Goal: Find specific page/section: Find specific page/section

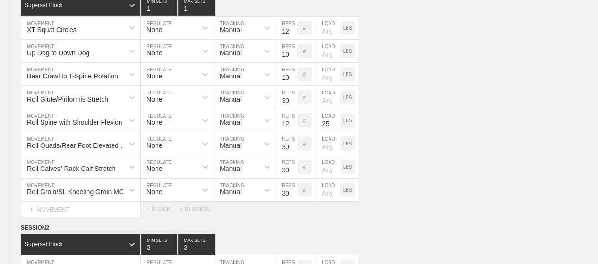
scroll to position [3383, 0]
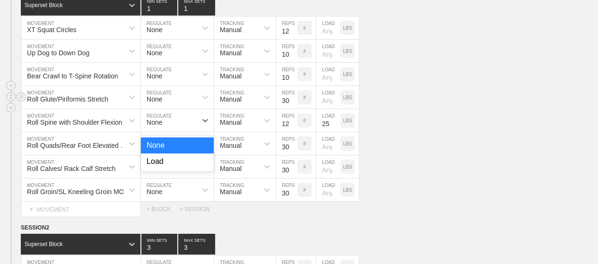
drag, startPoint x: 0, startPoint y: 0, endPoint x: 233, endPoint y: 79, distance: 246.4
click at [233, 79] on div "Superset Block 1 MIN SETS 1 MAX SETS DUPLICATE INSERT MOVEMENT AFTER DELETE XT …" at bounding box center [299, 106] width 598 height 222
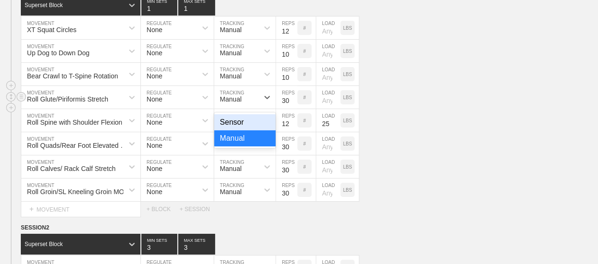
drag, startPoint x: 238, startPoint y: 79, endPoint x: 291, endPoint y: 86, distance: 53.3
click at [291, 86] on div "Roll Glute/Piriformis Stretch MOVEMENT None REGULATE option Sensor focused, 1 o…" at bounding box center [190, 97] width 338 height 23
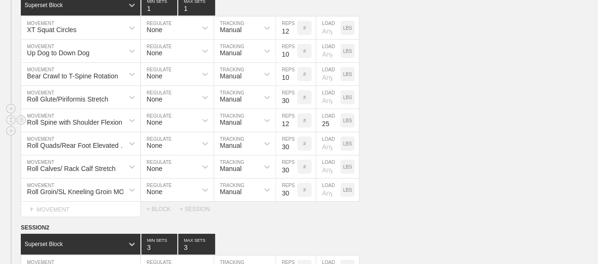
click at [385, 109] on div "Roll Spine with Shoulder Flexion MOVEMENT None REGULATE Manual TRACKING 12 REPS…" at bounding box center [299, 120] width 598 height 23
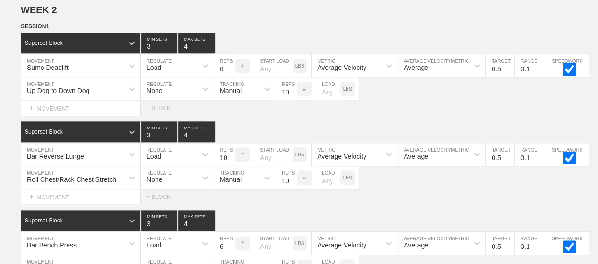
scroll to position [0, 0]
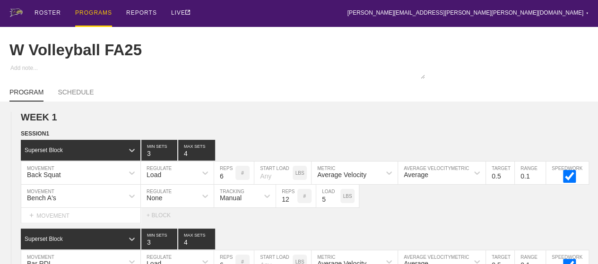
click at [90, 10] on div "PROGRAMS" at bounding box center [93, 13] width 37 height 27
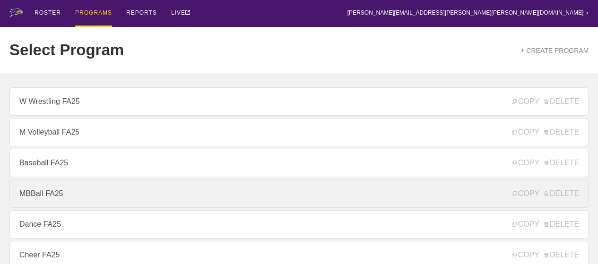
scroll to position [142, 0]
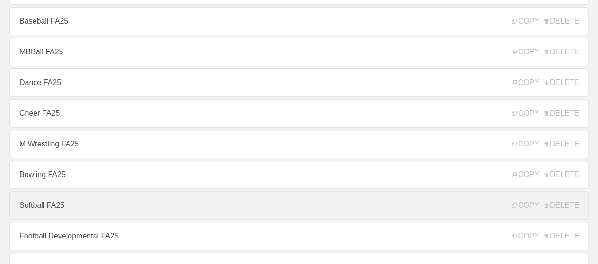
click at [40, 209] on link "Softball FA25" at bounding box center [298, 205] width 579 height 28
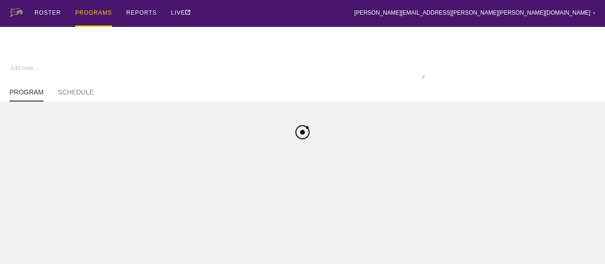
type textarea "x"
type input "Softball FA25"
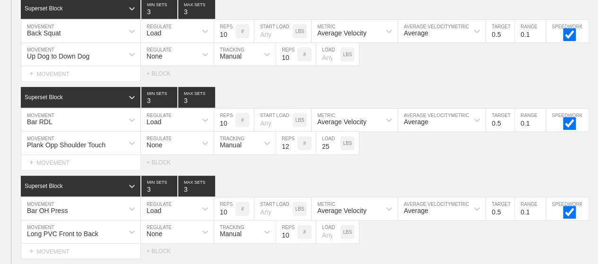
scroll to position [283, 0]
